Goal: Navigation & Orientation: Find specific page/section

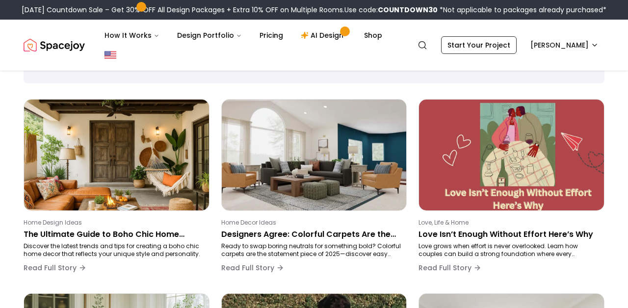
scroll to position [67, 0]
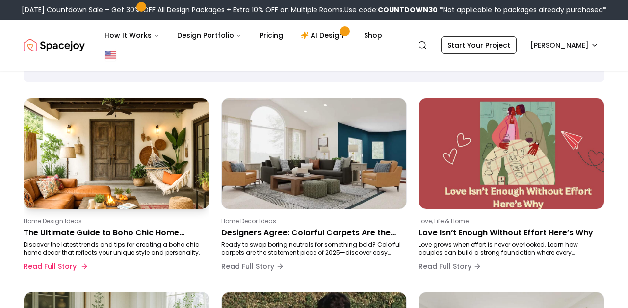
click at [186, 241] on p "Discover the latest trends and tips for creating a boho chic home decor that re…" at bounding box center [115, 249] width 182 height 16
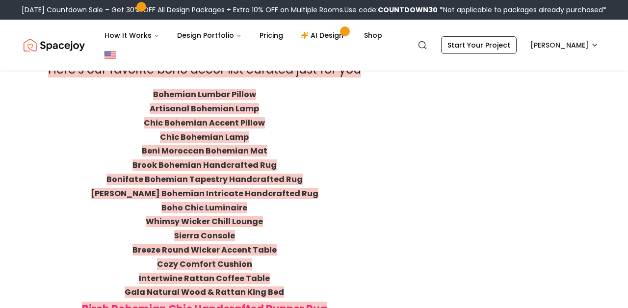
scroll to position [3506, 0]
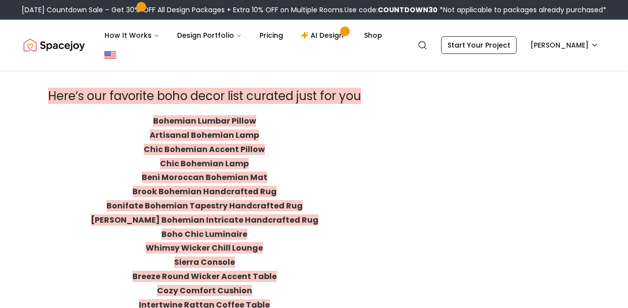
click at [172, 115] on link "Bohemian Lumbar Pillow" at bounding box center [204, 120] width 103 height 11
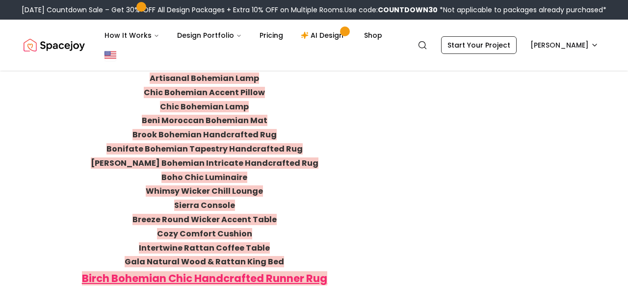
scroll to position [3564, 0]
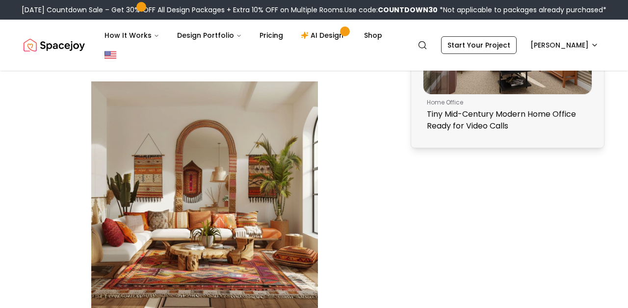
scroll to position [914, 0]
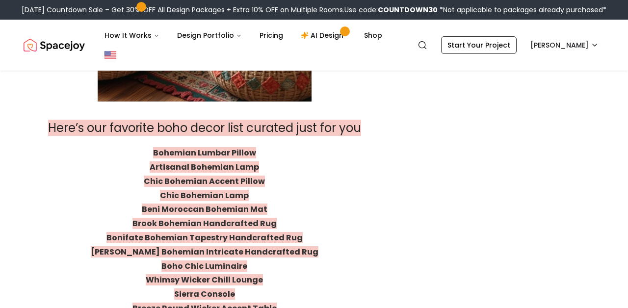
click at [263, 246] on link "[PERSON_NAME] Bohemian Intricate Handcrafted Rug" at bounding box center [205, 251] width 228 height 11
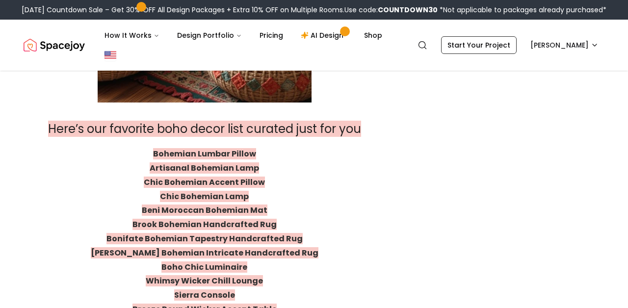
click at [351, 118] on h2 "Here’s our favorite boho decor list curated just for you" at bounding box center [204, 128] width 361 height 21
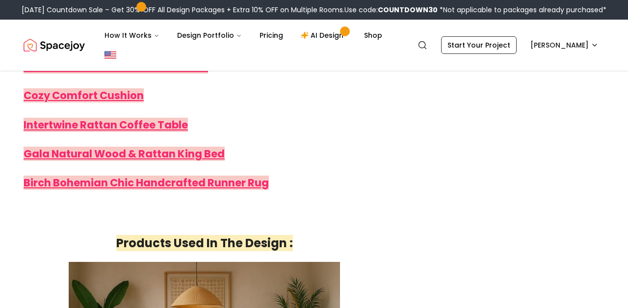
scroll to position [3884, 0]
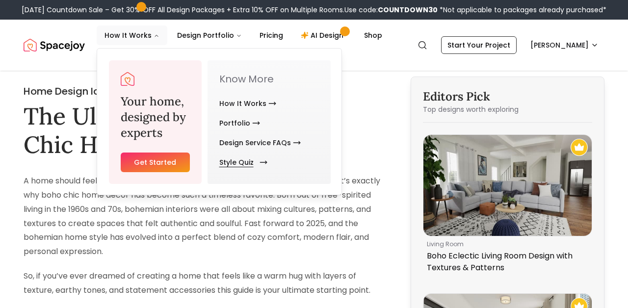
click at [257, 167] on link "Style Quiz" at bounding box center [241, 163] width 44 height 20
